Goal: Information Seeking & Learning: Learn about a topic

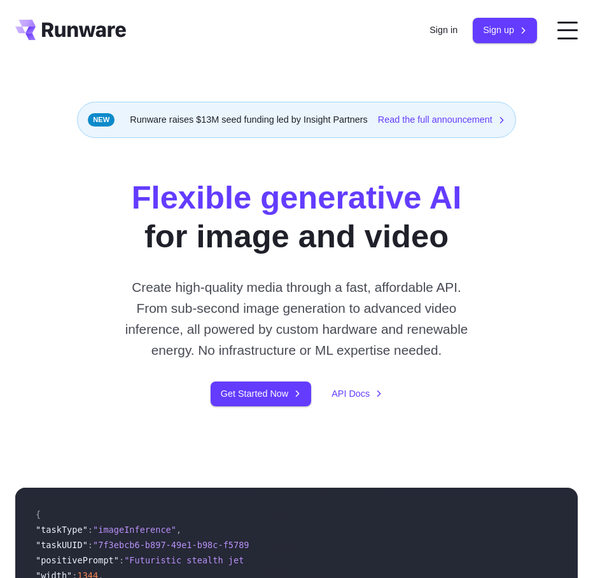
click at [220, 280] on p "Create high-quality media through a fast, affordable API. From sub-second image…" at bounding box center [296, 319] width 360 height 85
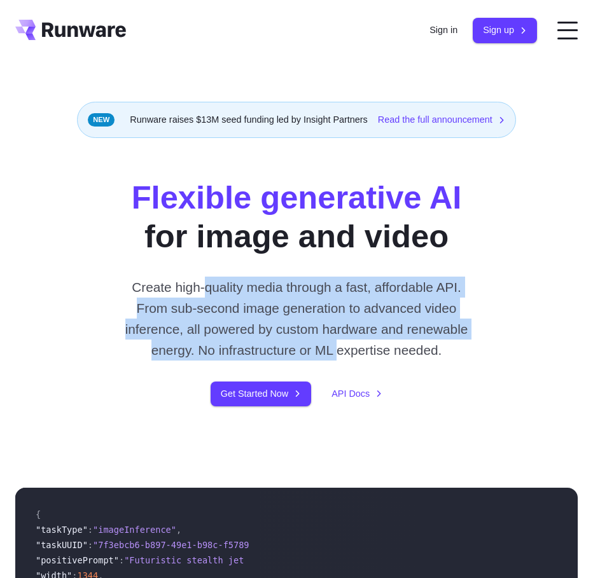
drag, startPoint x: 220, startPoint y: 280, endPoint x: 332, endPoint y: 350, distance: 132.3
click at [332, 350] on p "Create high-quality media through a fast, affordable API. From sub-second image…" at bounding box center [296, 319] width 360 height 85
drag, startPoint x: 332, startPoint y: 350, endPoint x: 247, endPoint y: 291, distance: 104.1
click at [247, 291] on p "Create high-quality media through a fast, affordable API. From sub-second image…" at bounding box center [296, 319] width 360 height 85
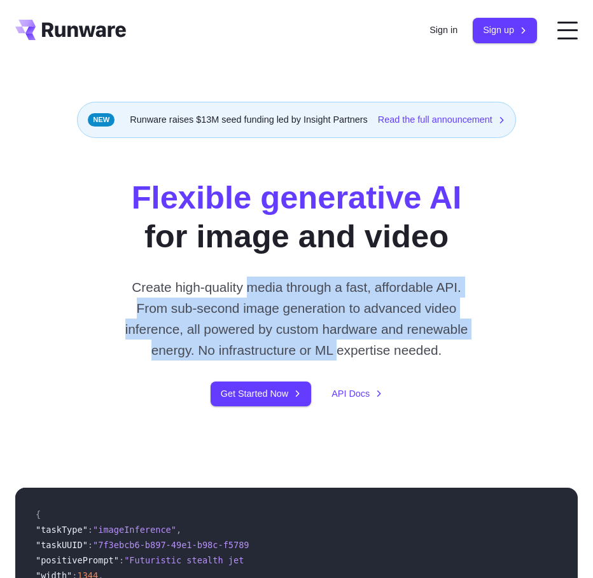
click at [247, 291] on p "Create high-quality media through a fast, affordable API. From sub-second image…" at bounding box center [296, 319] width 360 height 85
drag, startPoint x: 247, startPoint y: 291, endPoint x: 334, endPoint y: 355, distance: 108.3
click at [334, 355] on p "Create high-quality media through a fast, affordable API. From sub-second image…" at bounding box center [296, 319] width 360 height 85
drag, startPoint x: 334, startPoint y: 355, endPoint x: 231, endPoint y: 284, distance: 125.3
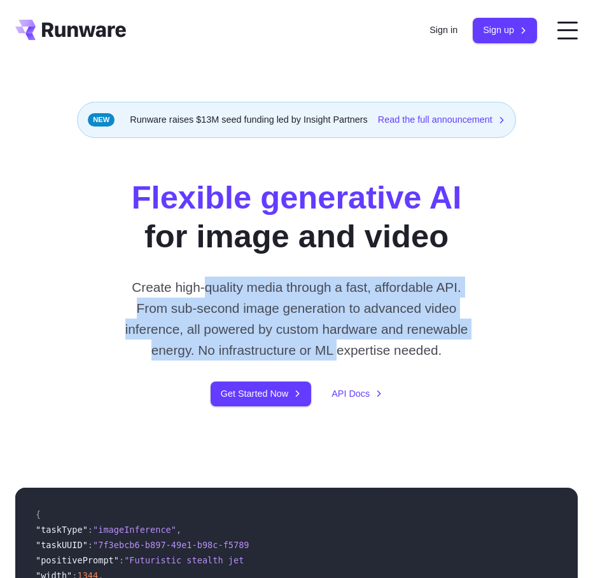
click at [231, 284] on p "Create high-quality media through a fast, affordable API. From sub-second image…" at bounding box center [296, 319] width 360 height 85
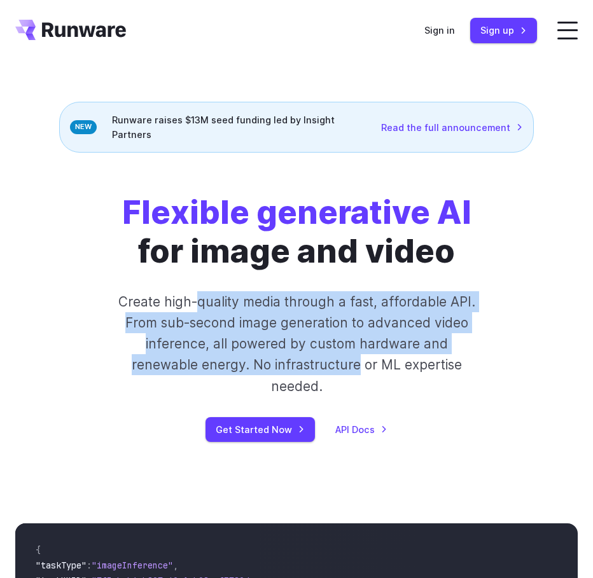
drag, startPoint x: 231, startPoint y: 284, endPoint x: 327, endPoint y: 356, distance: 120.3
click at [327, 356] on p "Create high-quality media through a fast, affordable API. From sub-second image…" at bounding box center [296, 344] width 360 height 106
drag, startPoint x: 327, startPoint y: 356, endPoint x: 251, endPoint y: 294, distance: 98.1
click at [251, 294] on p "Create high-quality media through a fast, affordable API. From sub-second image…" at bounding box center [296, 344] width 360 height 106
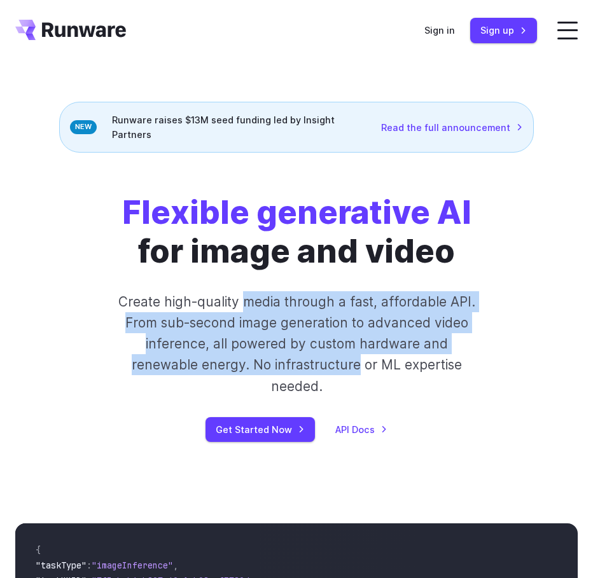
click at [252, 297] on p "Create high-quality media through a fast, affordable API. From sub-second image…" at bounding box center [296, 344] width 360 height 106
drag, startPoint x: 252, startPoint y: 297, endPoint x: 361, endPoint y: 350, distance: 120.9
click at [356, 345] on p "Create high-quality media through a fast, affordable API. From sub-second image…" at bounding box center [296, 344] width 360 height 106
click at [364, 352] on p "Create high-quality media through a fast, affordable API. From sub-second image…" at bounding box center [296, 344] width 360 height 106
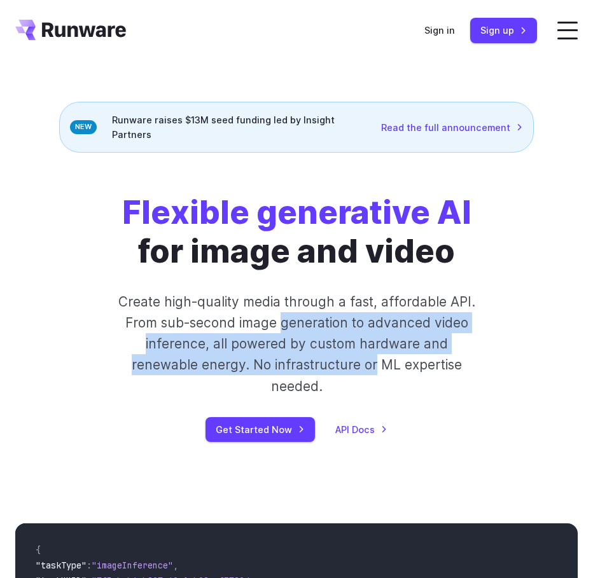
drag, startPoint x: 364, startPoint y: 352, endPoint x: 293, endPoint y: 314, distance: 80.8
click at [293, 314] on p "Create high-quality media through a fast, affordable API. From sub-second image…" at bounding box center [296, 344] width 360 height 106
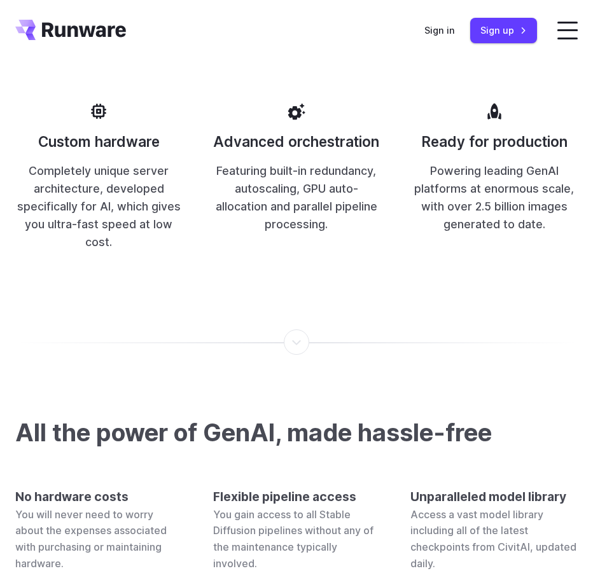
scroll to position [3740, 0]
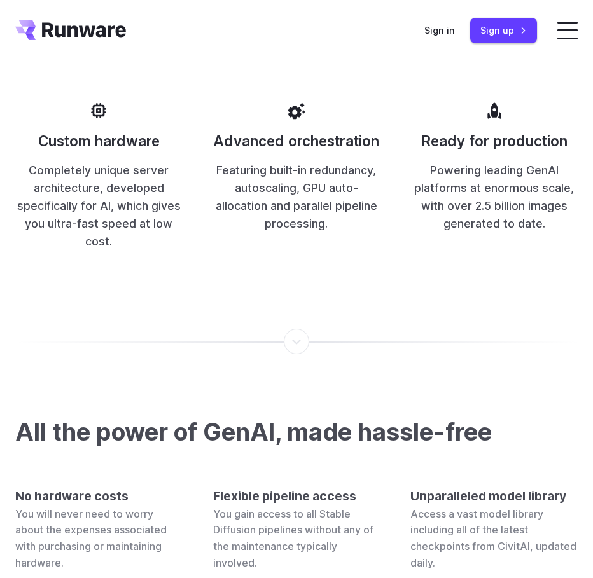
drag, startPoint x: 237, startPoint y: 270, endPoint x: 154, endPoint y: 230, distance: 92.2
drag, startPoint x: 154, startPoint y: 230, endPoint x: 232, endPoint y: 269, distance: 86.8
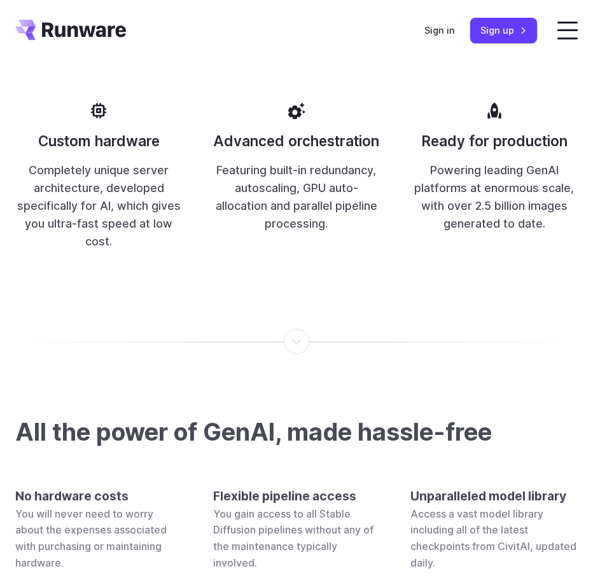
drag, startPoint x: 232, startPoint y: 269, endPoint x: 119, endPoint y: 225, distance: 121.1
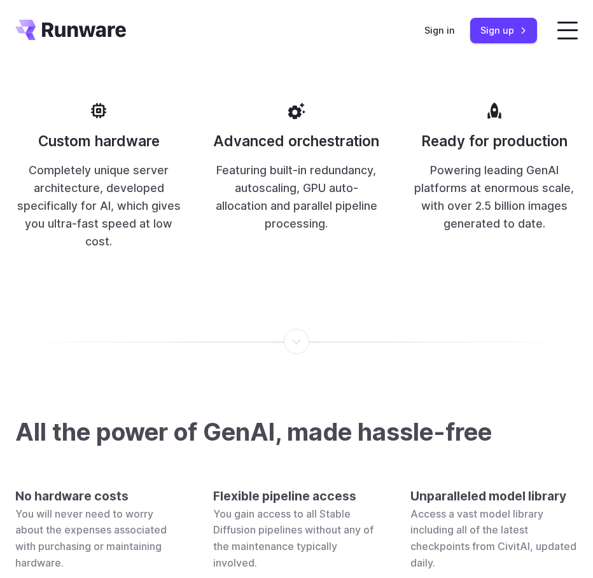
drag, startPoint x: 119, startPoint y: 225, endPoint x: 207, endPoint y: 264, distance: 96.8
drag, startPoint x: 207, startPoint y: 264, endPoint x: 137, endPoint y: 228, distance: 79.4
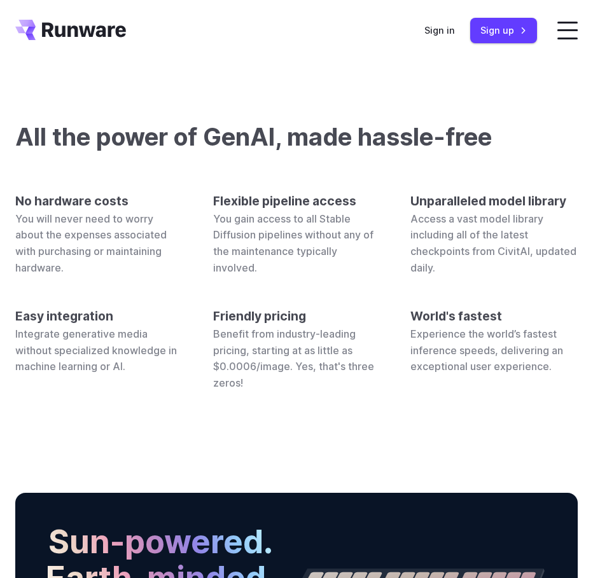
scroll to position [3969, 0]
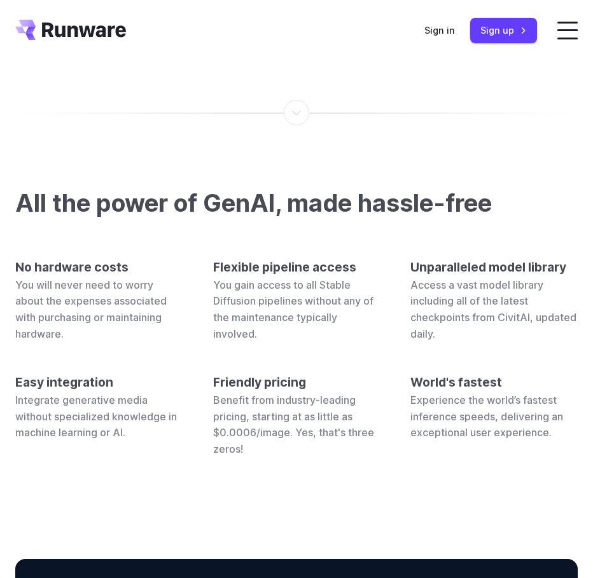
drag, startPoint x: 93, startPoint y: 206, endPoint x: 143, endPoint y: 257, distance: 71.1
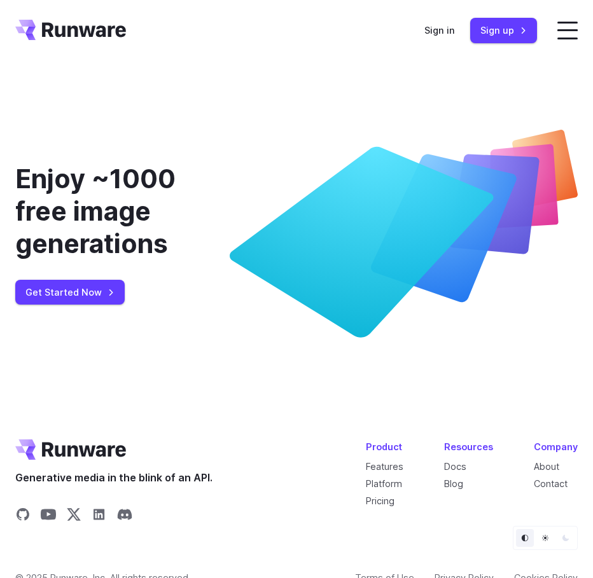
scroll to position [5051, 0]
